Goal: Navigation & Orientation: Find specific page/section

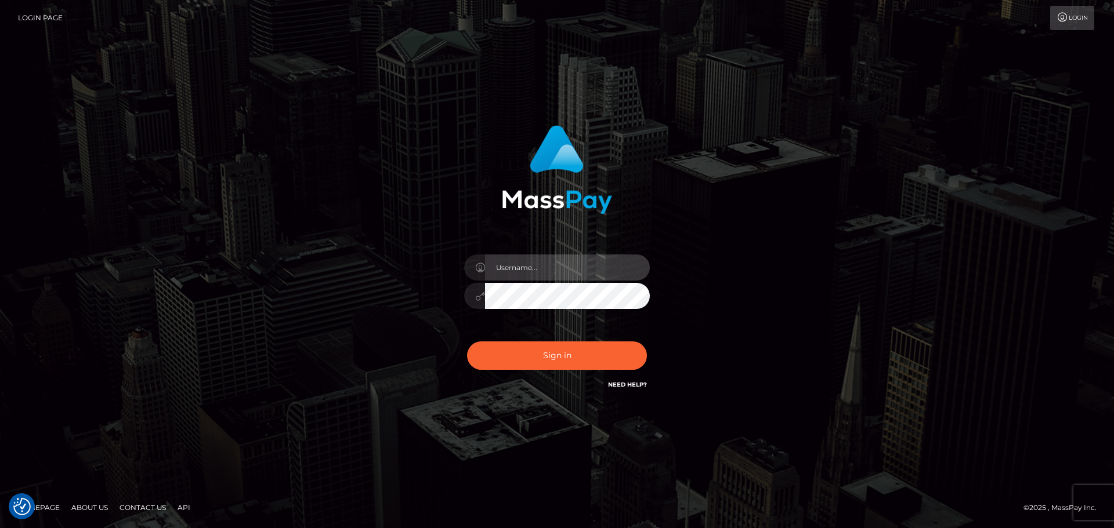
type input "Bedis"
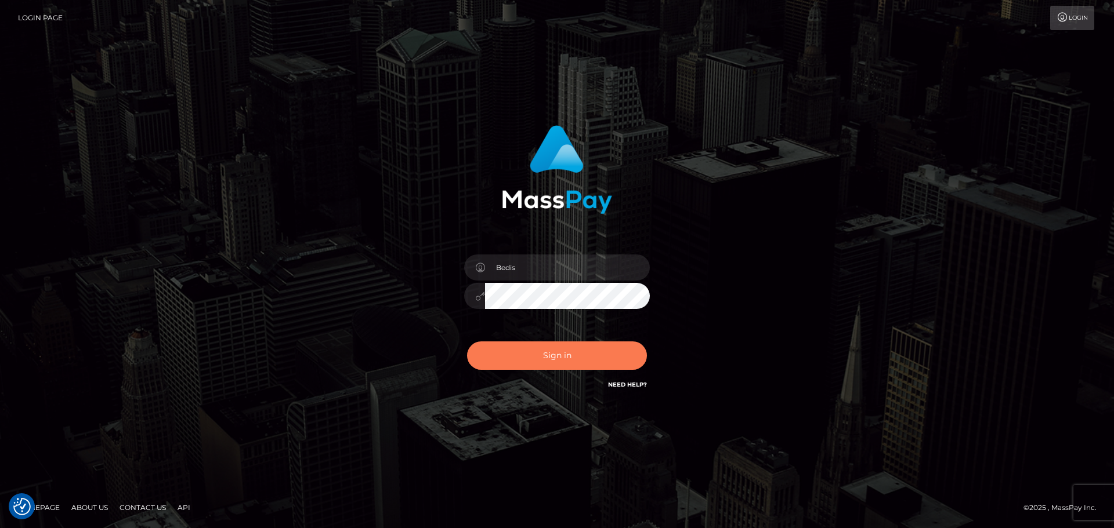
click at [592, 355] on button "Sign in" at bounding box center [557, 356] width 180 height 28
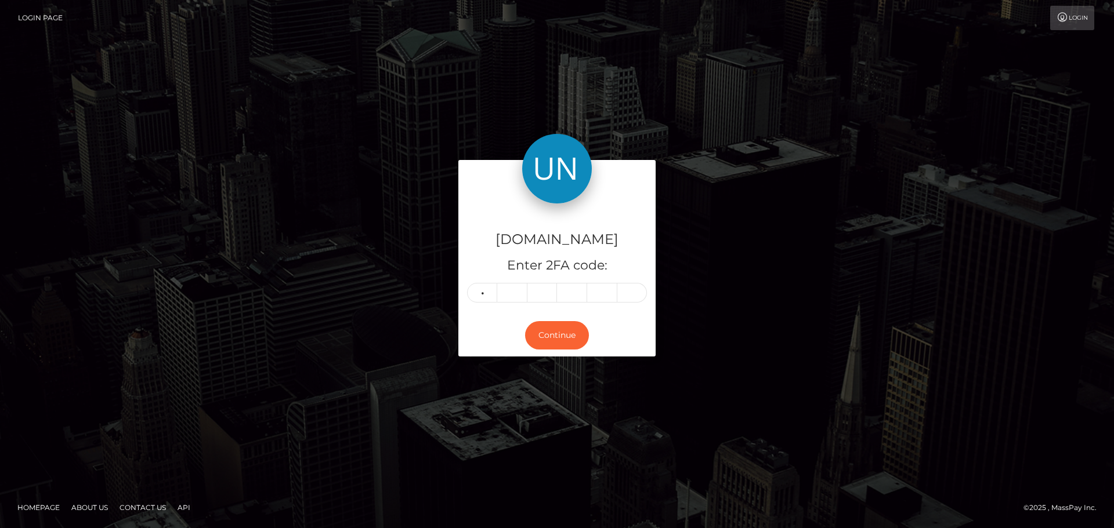
type input "2"
type input "9"
type input "0"
type input "9"
type input "5"
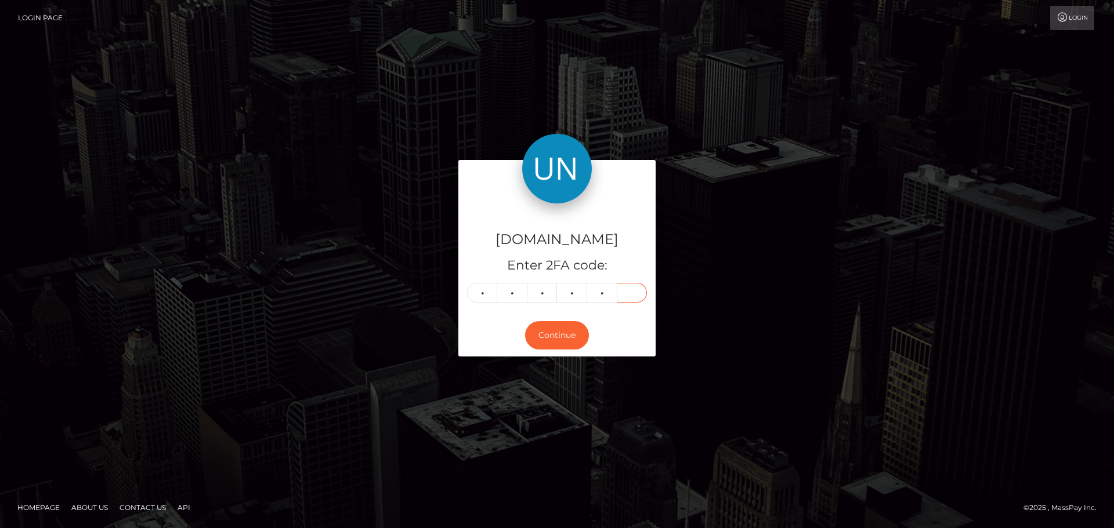
type input "9"
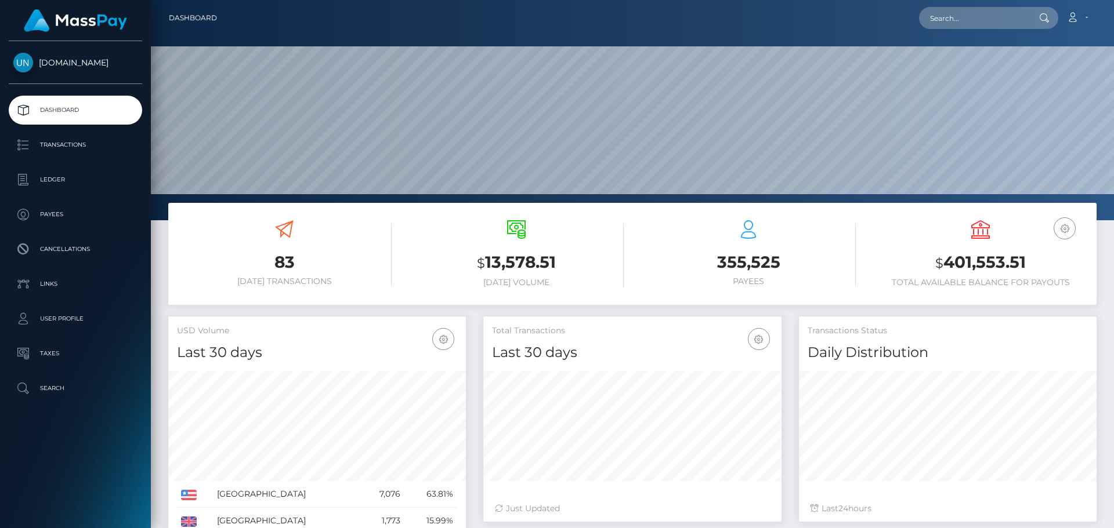
scroll to position [206, 298]
click at [942, 15] on input "text" at bounding box center [973, 18] width 109 height 22
paste input "liloolm@yahoo.fr"
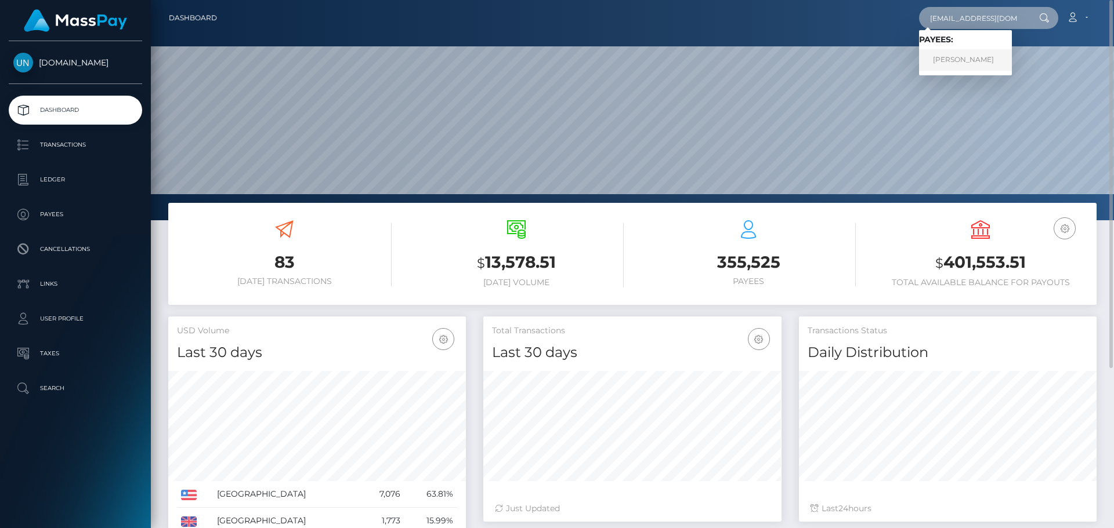
type input "liloolm@yahoo.fr"
click at [987, 65] on link "LEILA MANAI" at bounding box center [965, 59] width 93 height 21
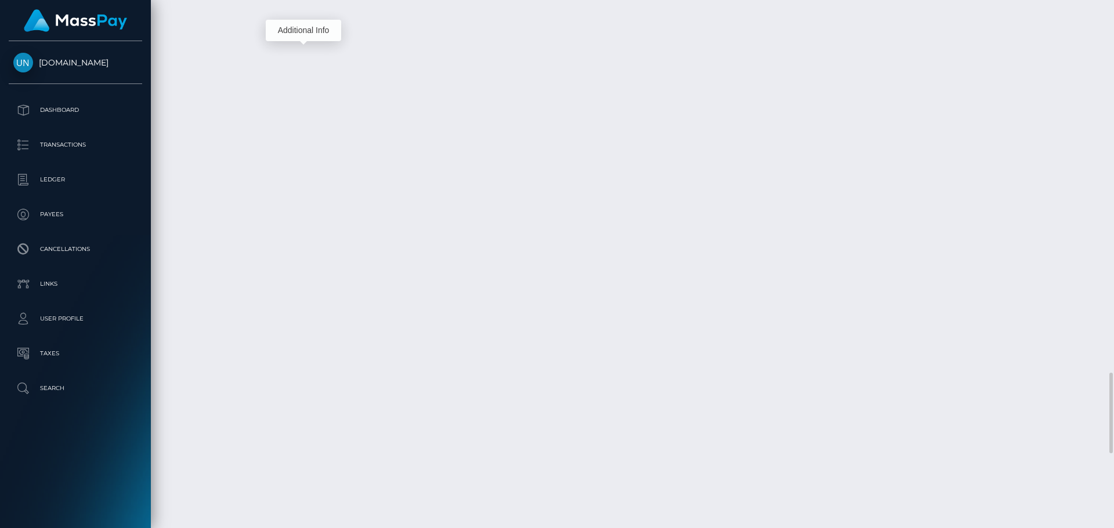
scroll to position [139, 298]
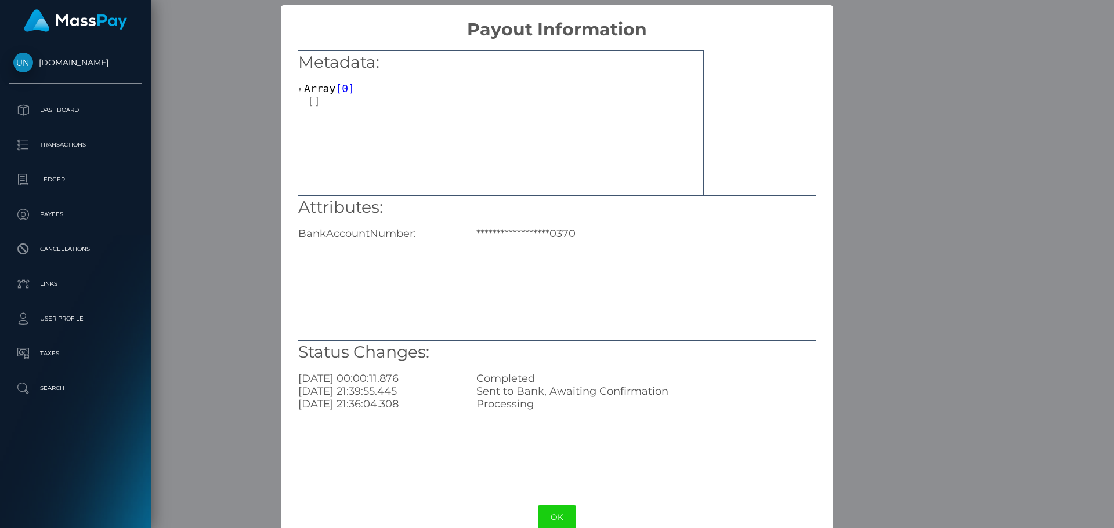
click at [257, 158] on div "**********" at bounding box center [557, 264] width 1114 height 528
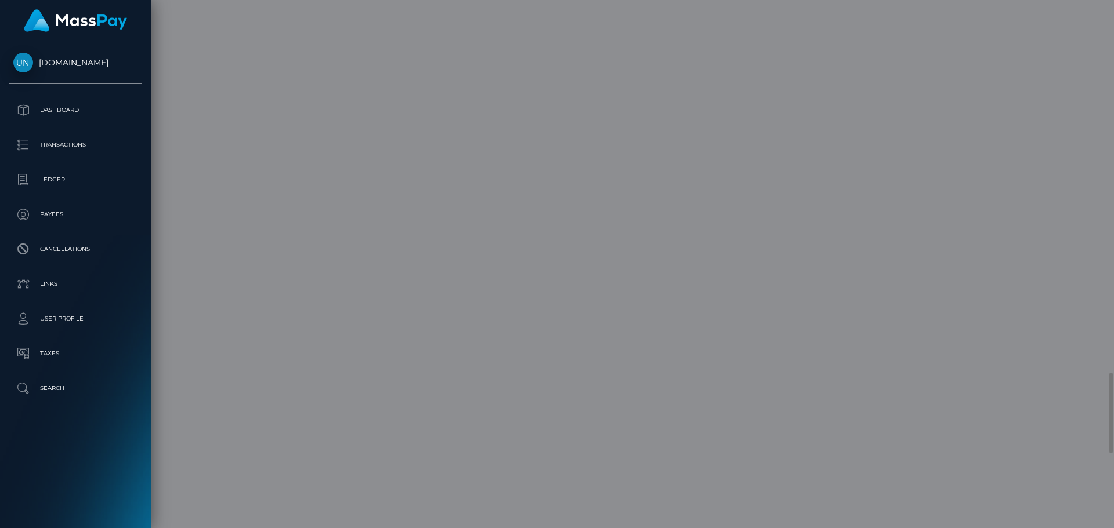
scroll to position [0, 0]
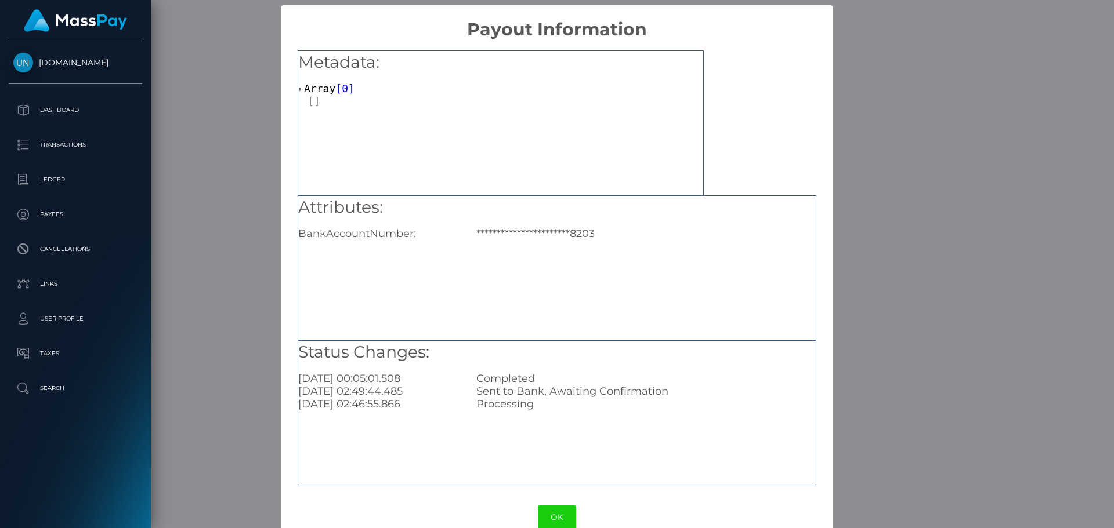
click at [252, 205] on div "**********" at bounding box center [557, 264] width 1114 height 528
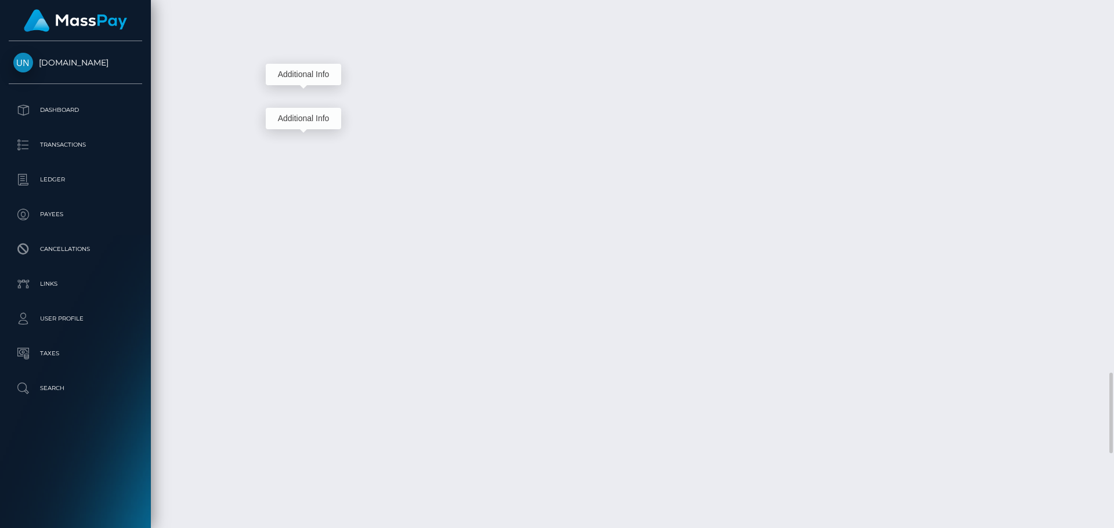
scroll to position [139, 298]
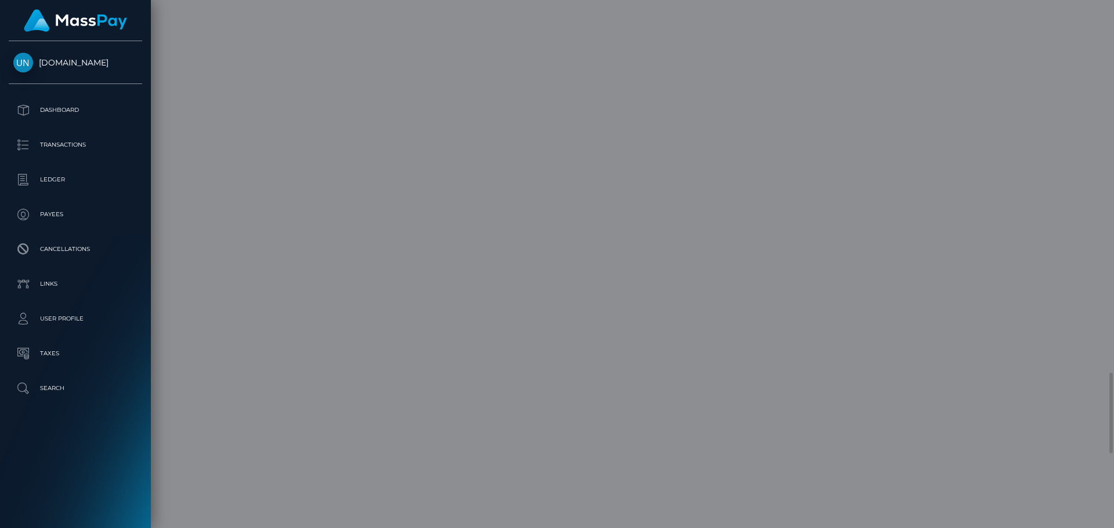
scroll to position [0, 0]
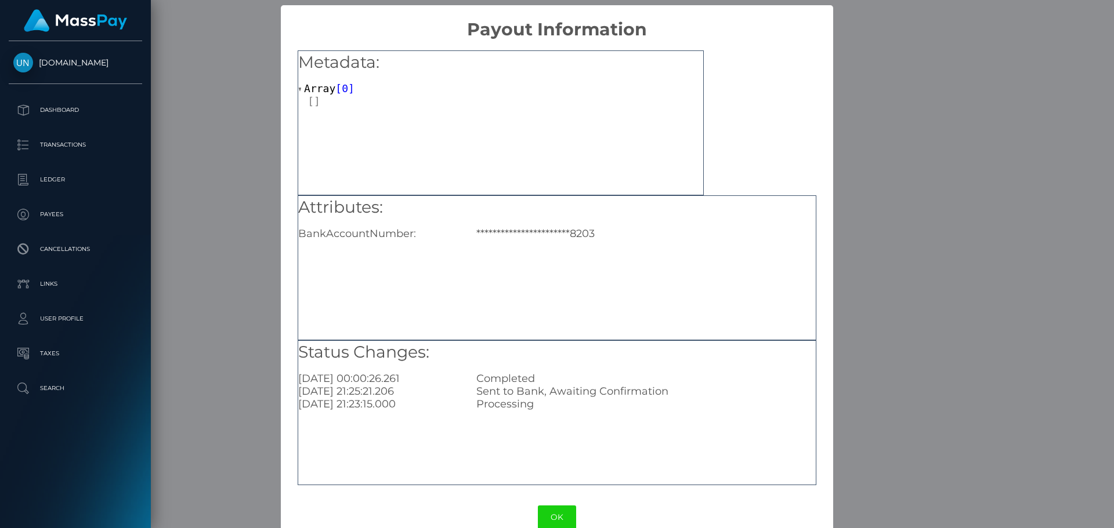
click at [256, 239] on div "**********" at bounding box center [557, 264] width 1114 height 528
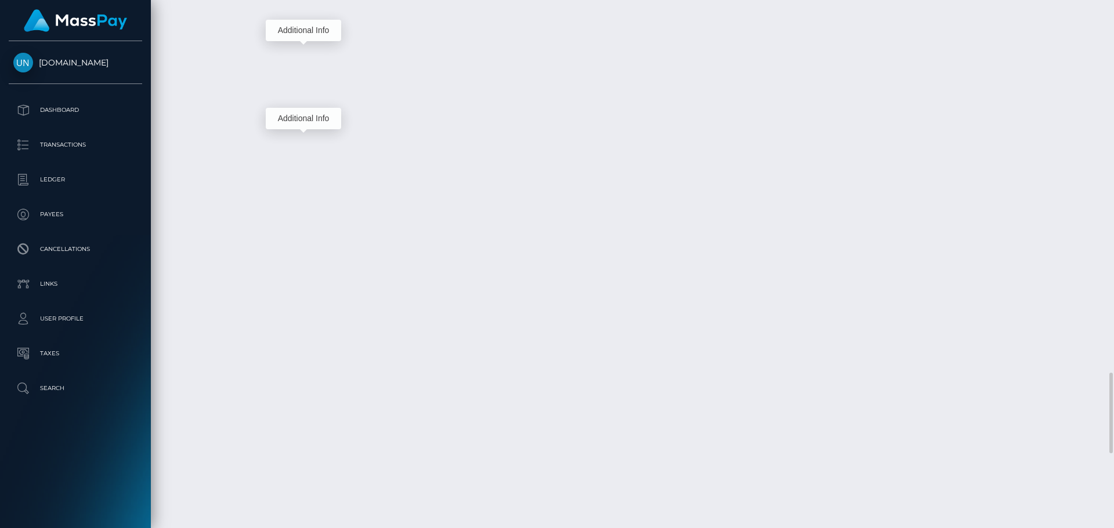
scroll to position [139, 298]
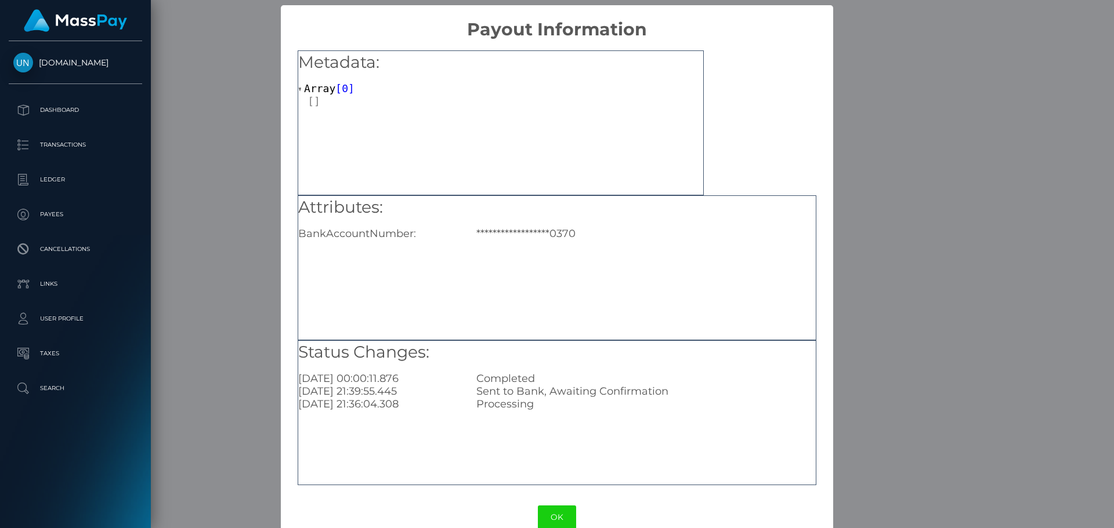
drag, startPoint x: 885, startPoint y: 172, endPoint x: 830, endPoint y: 137, distance: 65.2
click at [885, 170] on div "**********" at bounding box center [557, 264] width 1114 height 528
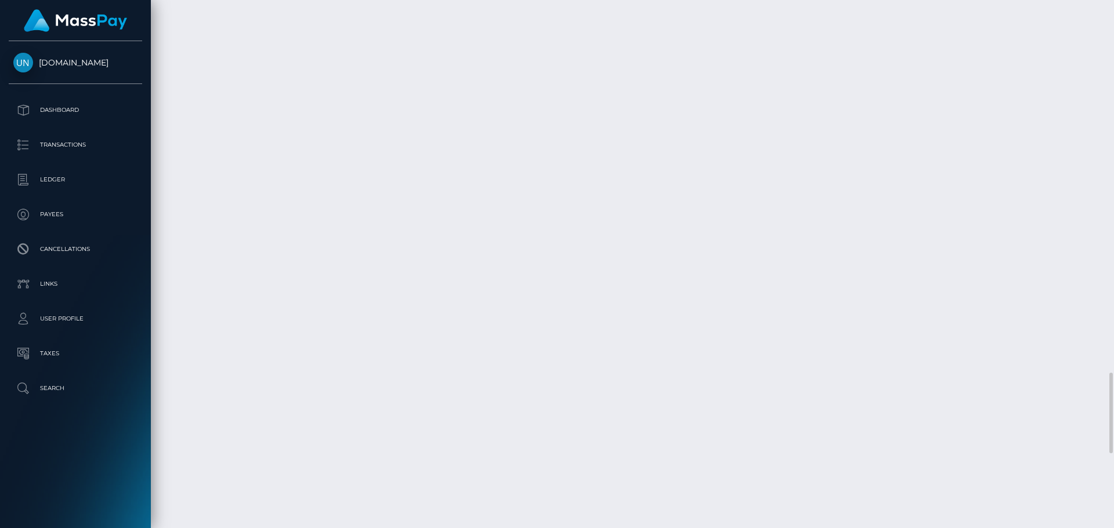
scroll to position [2378, 0]
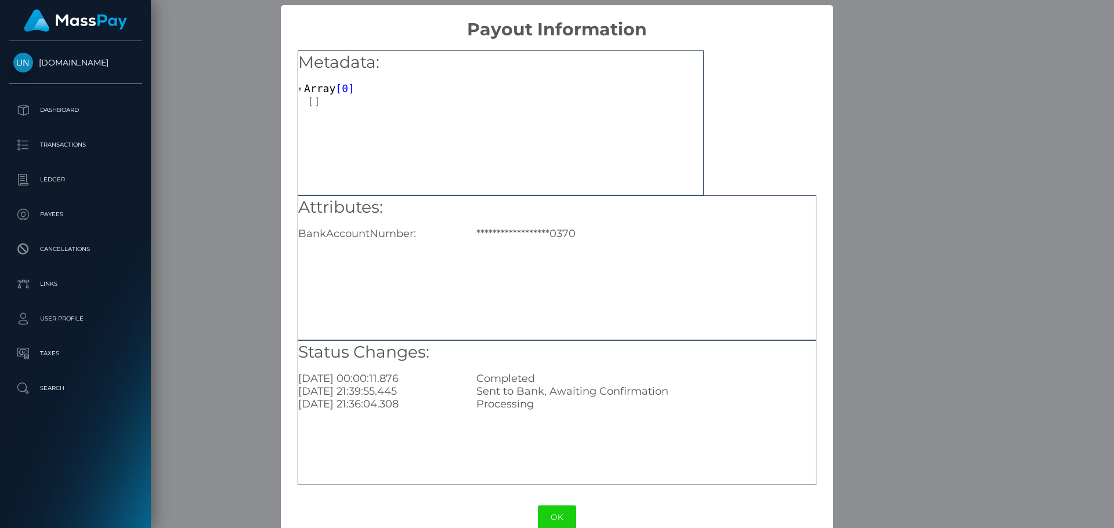
click at [257, 193] on div "**********" at bounding box center [557, 264] width 1114 height 528
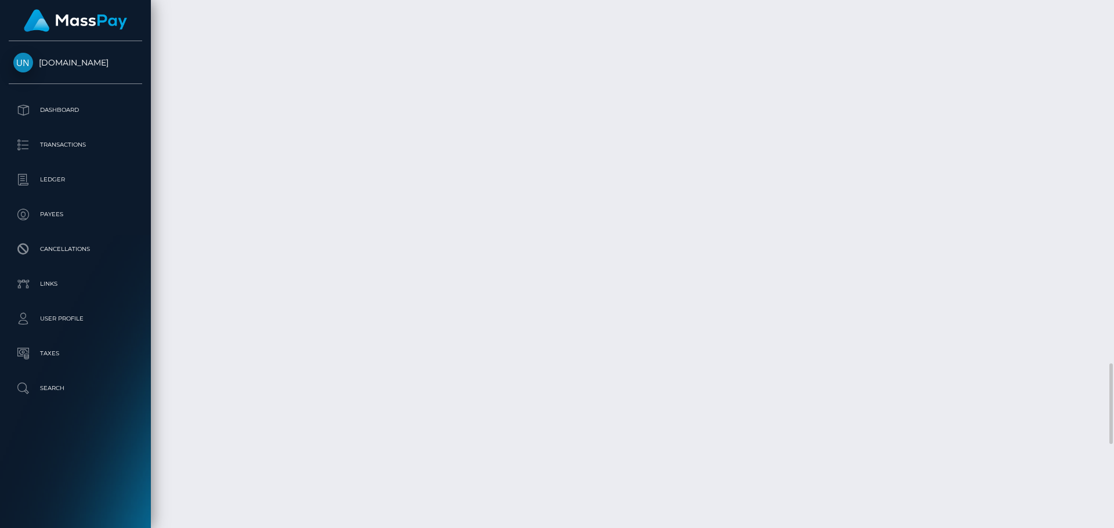
scroll to position [139, 298]
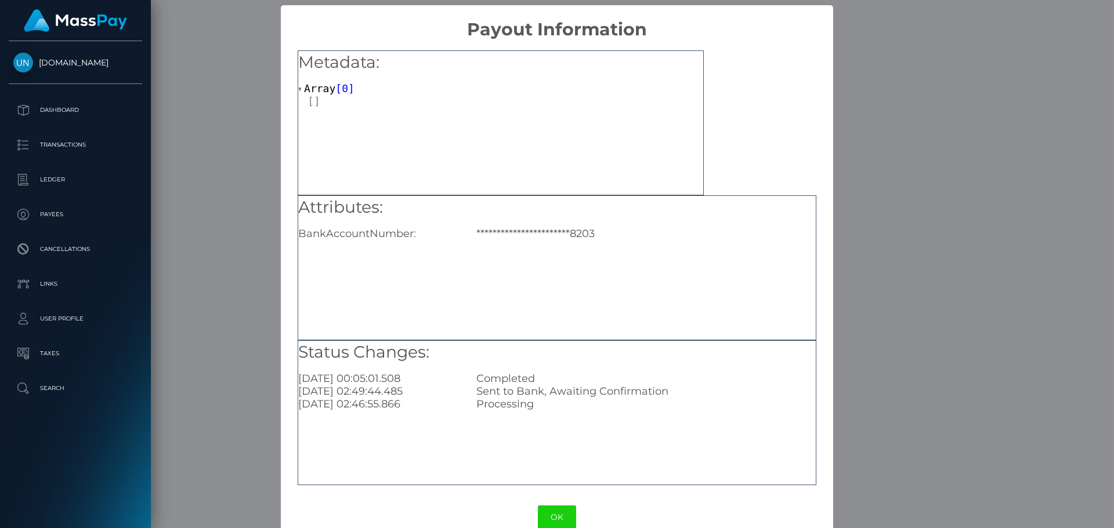
click at [267, 220] on div "**********" at bounding box center [557, 264] width 1114 height 528
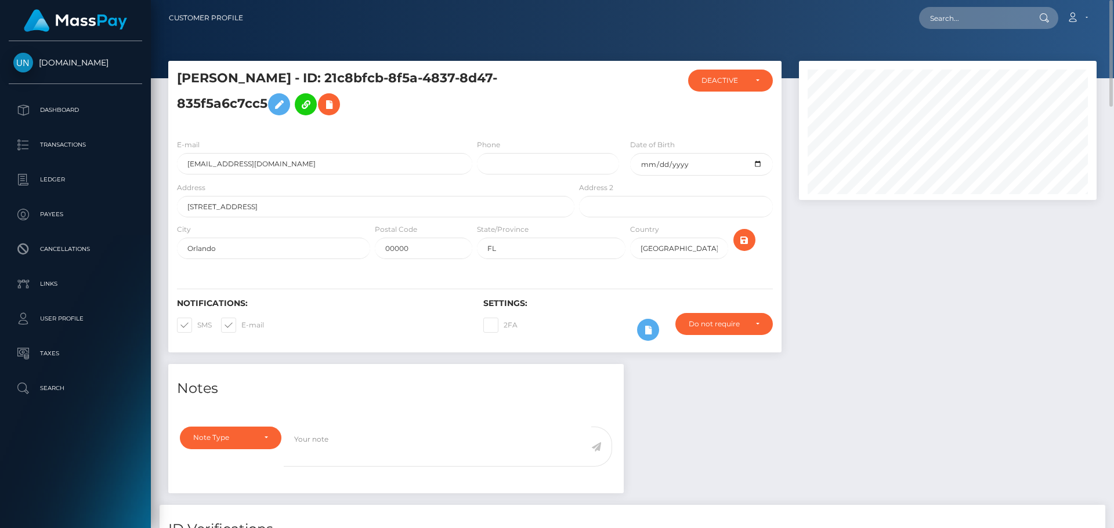
drag, startPoint x: 350, startPoint y: 75, endPoint x: 267, endPoint y: 108, distance: 89.3
click at [267, 108] on h5 "IVELISSE ROSA LACEND - ID: 21c8bfcb-8f5a-4837-8d47-835f5a6c7cc5" at bounding box center [372, 96] width 391 height 52
copy h5 "ID: 21c8bfcb-8f5a-4837-8d47-835f5a6c7cc5"
click at [332, 168] on input "ivelisselacend@gmail.com" at bounding box center [324, 163] width 295 height 21
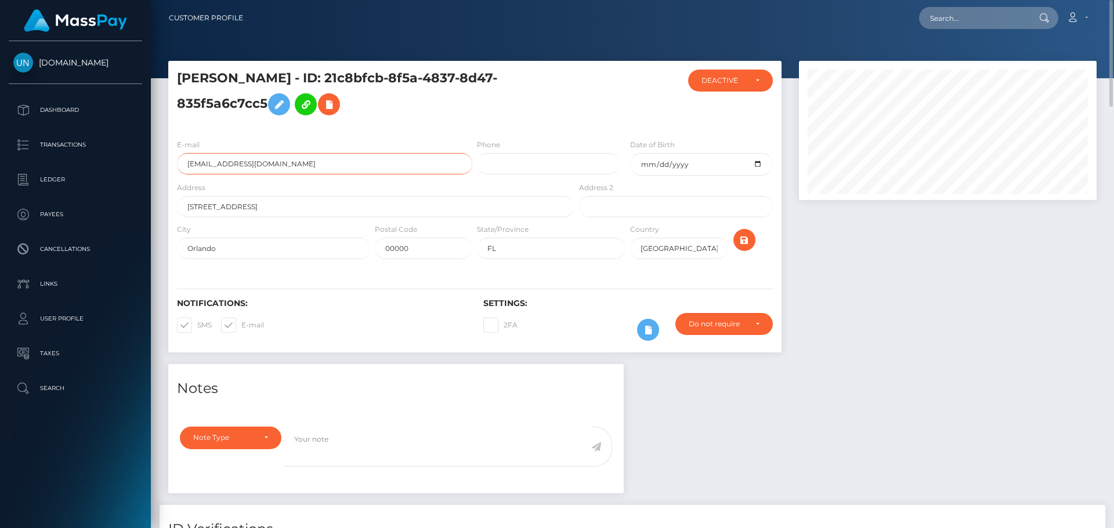
click at [332, 168] on input "ivelisselacend@gmail.com" at bounding box center [324, 163] width 295 height 21
click at [942, 16] on input "text" at bounding box center [973, 18] width 109 height 22
paste input "taisha_marie@icloud.com"
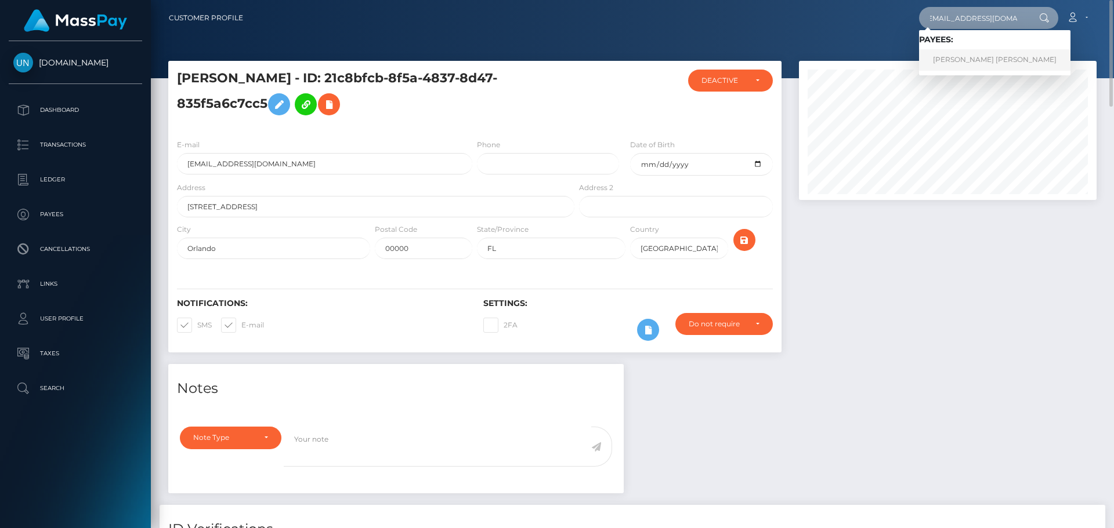
type input "taisha_marie@icloud.com"
click at [957, 60] on link "TAISHA MARIE TOMEI-SAEZ" at bounding box center [994, 59] width 151 height 21
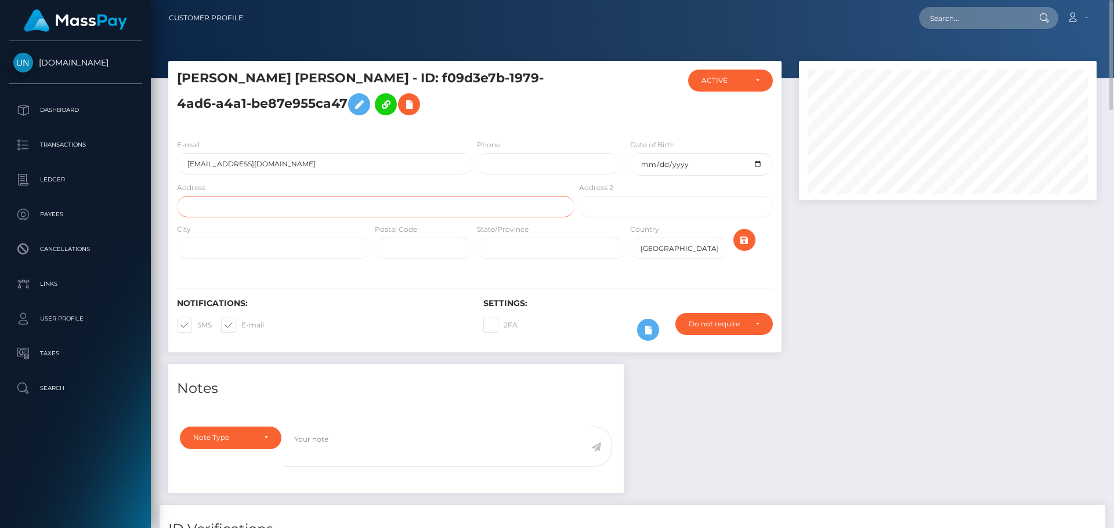
click at [276, 200] on input "text" at bounding box center [375, 206] width 397 height 21
paste input "2 Lens Ct southbridge Massachusetts 01550"
drag, startPoint x: 341, startPoint y: 204, endPoint x: 319, endPoint y: 207, distance: 22.2
click at [319, 207] on input "2 Lens Ct southbridge Massachusetts 01550" at bounding box center [375, 206] width 397 height 21
type input "[STREET_ADDRESS][US_STATE]"
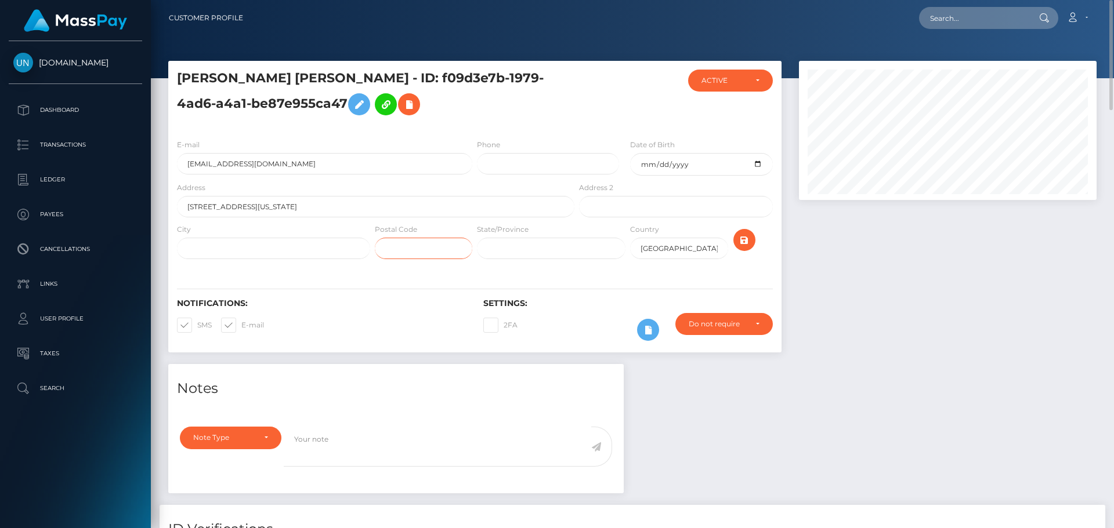
click at [429, 252] on input "text" at bounding box center [423, 248] width 97 height 21
paste input "01550"
type input "01550"
drag, startPoint x: 319, startPoint y: 209, endPoint x: 294, endPoint y: 211, distance: 25.0
click at [294, 211] on input "2 Lens Ct southbridge Massachusetts" at bounding box center [375, 206] width 397 height 21
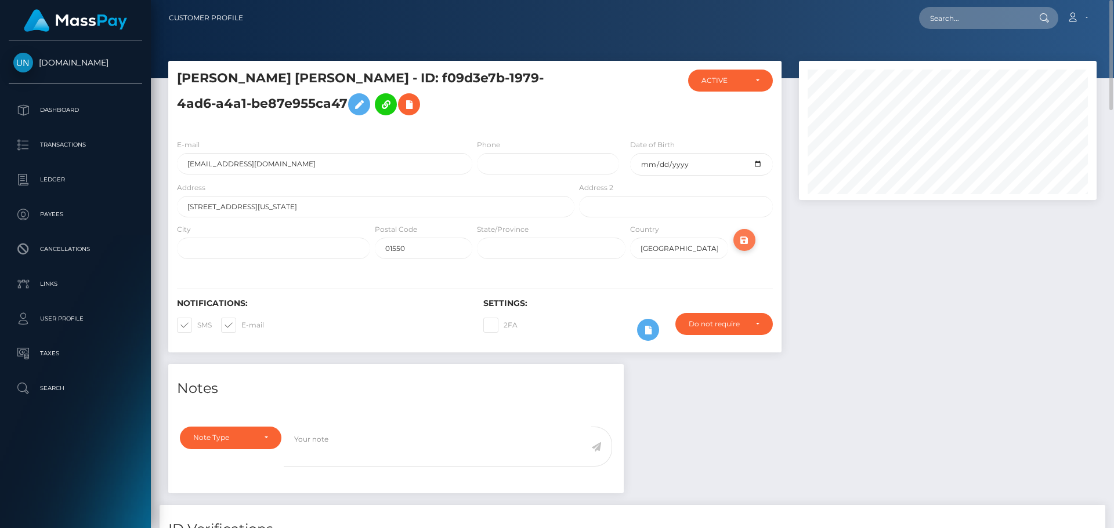
click at [741, 235] on icon "submit" at bounding box center [744, 240] width 14 height 15
